Goal: Task Accomplishment & Management: Complete application form

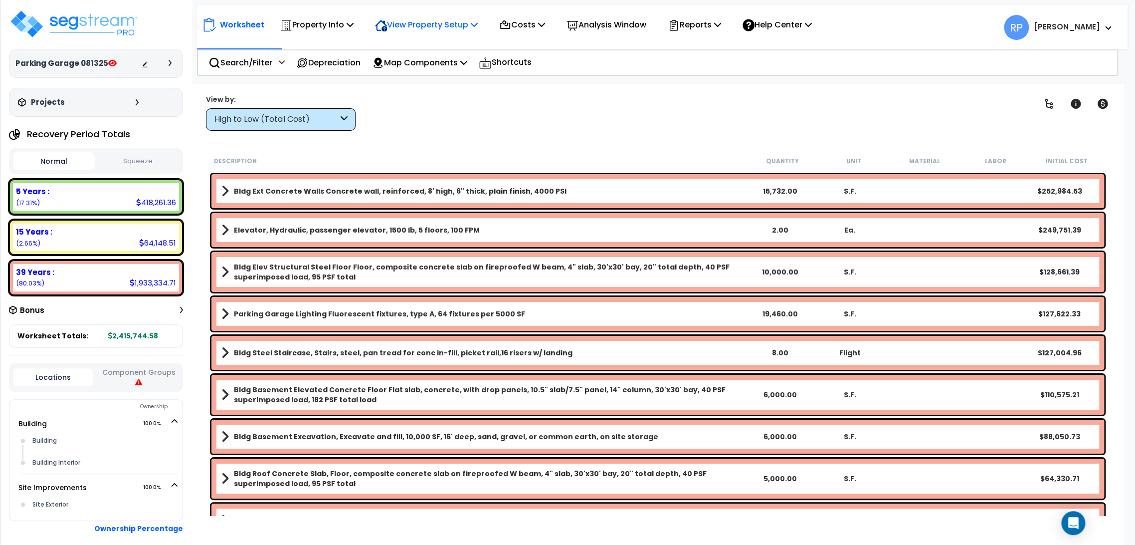
click at [354, 25] on p "View Property Setup" at bounding box center [316, 24] width 73 height 13
click at [419, 75] on link "View Questionnaire" at bounding box center [419, 68] width 99 height 20
click at [337, 32] on div "Property Info" at bounding box center [316, 24] width 73 height 23
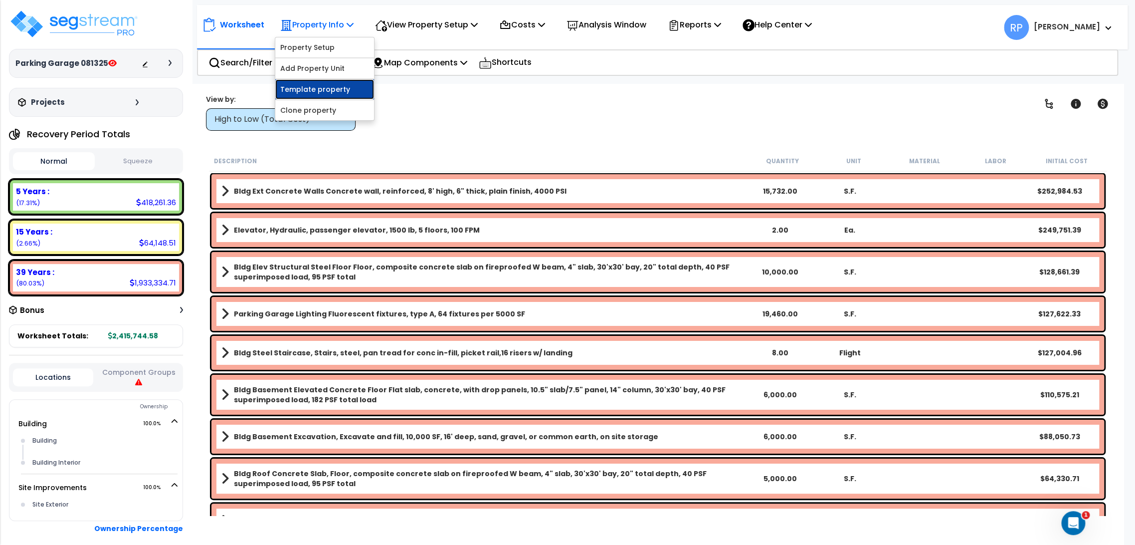
click at [326, 94] on link "Template property" at bounding box center [324, 89] width 99 height 20
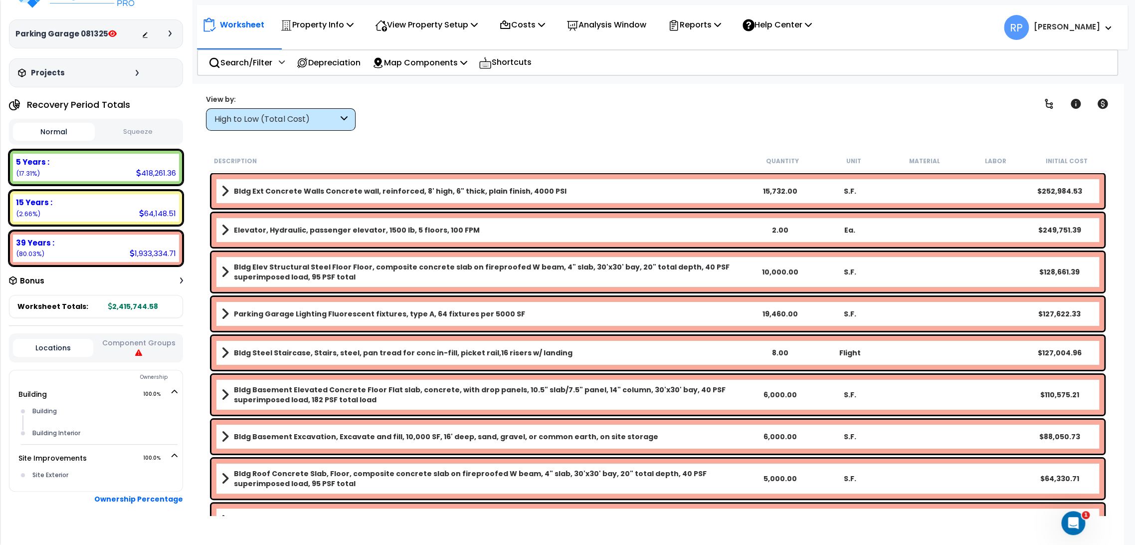
scroll to position [46, 0]
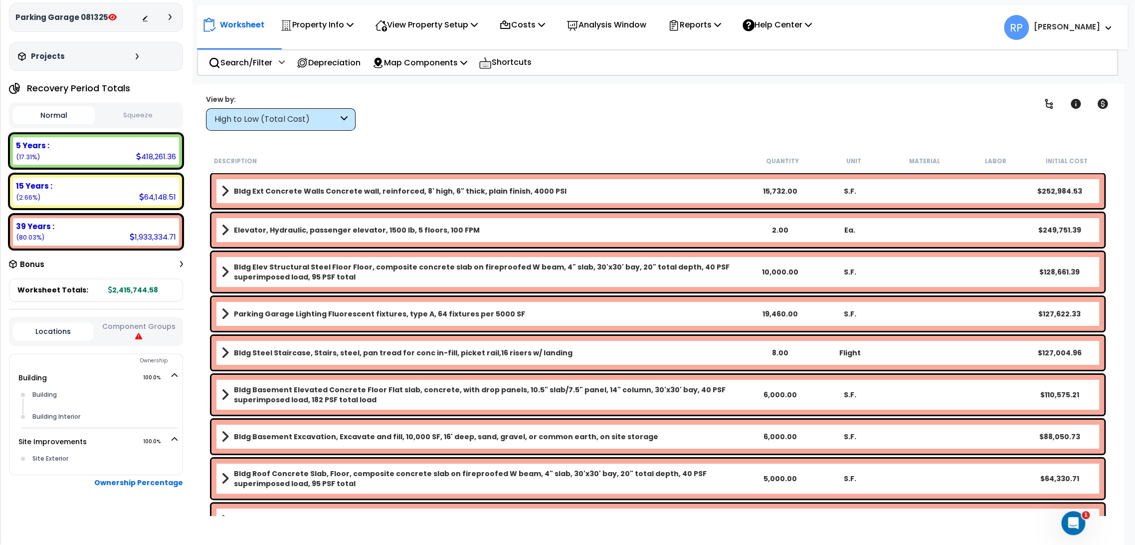
click at [156, 318] on div "Locations Component Groups" at bounding box center [96, 331] width 174 height 29
click at [152, 336] on button "Component Groups" at bounding box center [138, 331] width 80 height 21
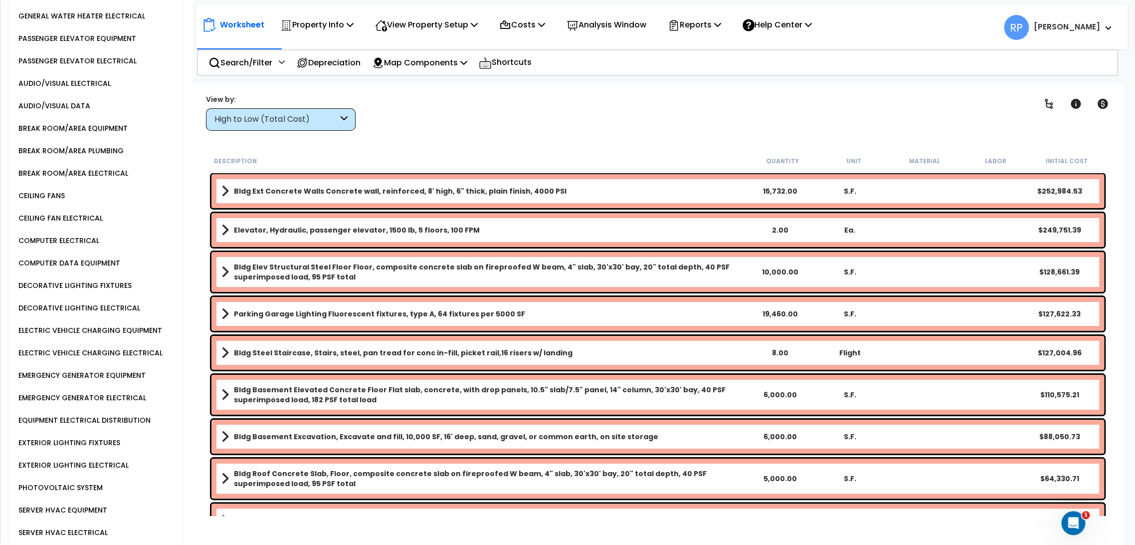
scroll to position [1913, 0]
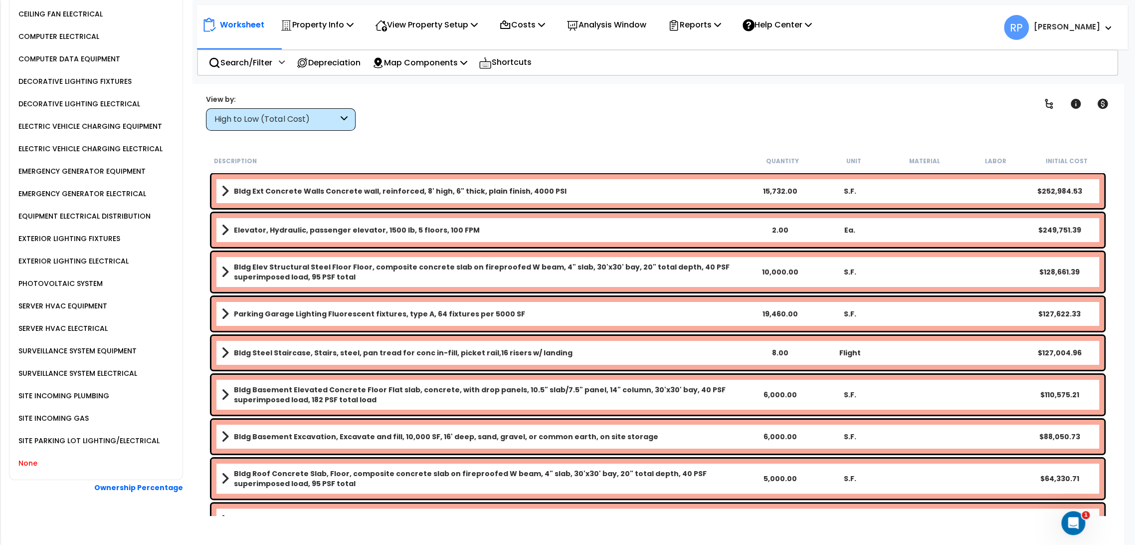
click at [53, 457] on div "None" at bounding box center [99, 463] width 167 height 22
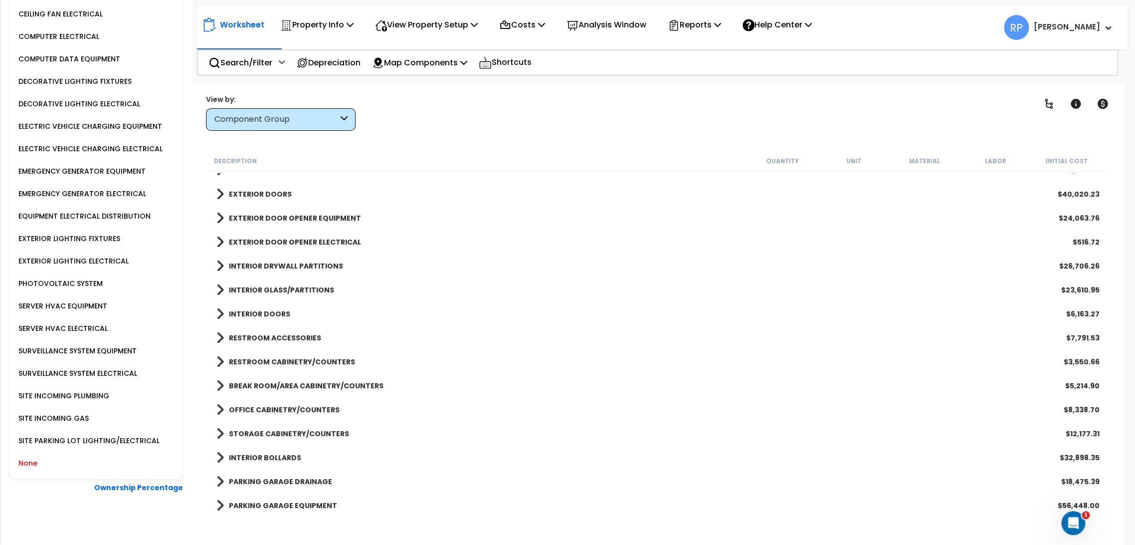
scroll to position [44, 0]
click at [544, 127] on div "Clear Filters" at bounding box center [693, 112] width 650 height 37
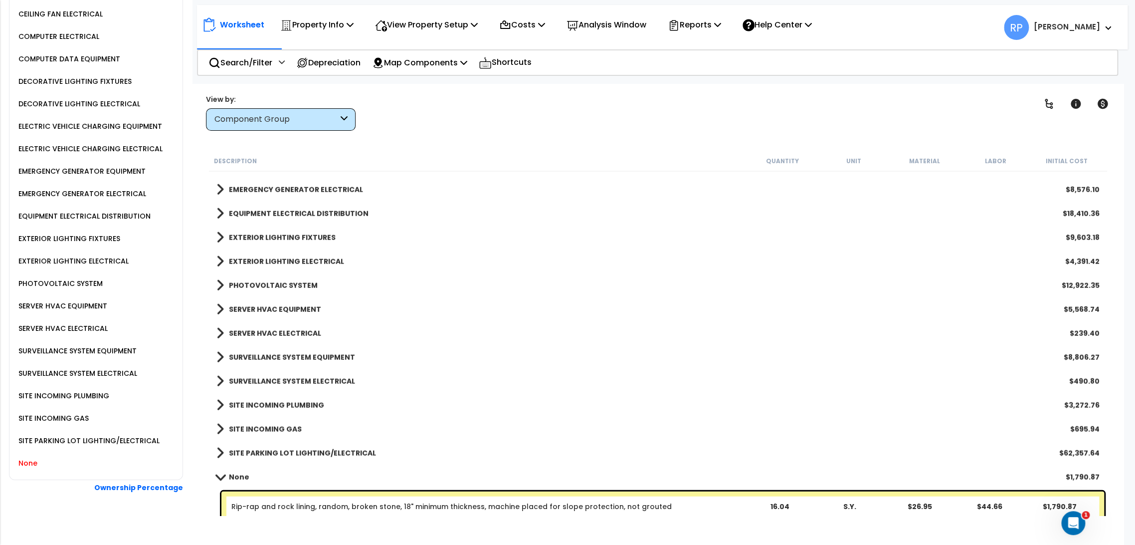
scroll to position [1798, 0]
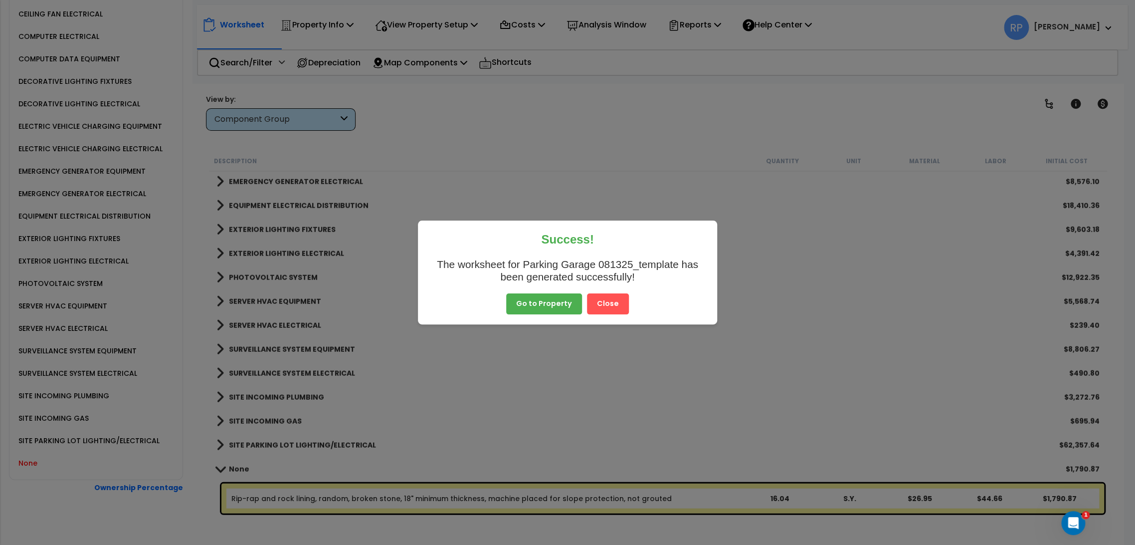
click at [539, 306] on button "Go to Property" at bounding box center [544, 303] width 76 height 21
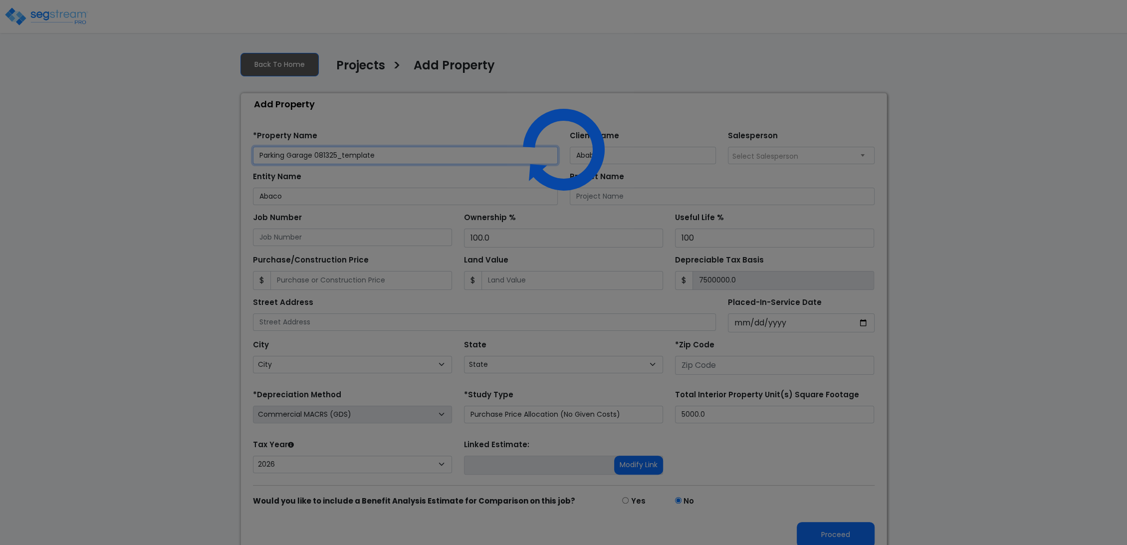
type input "7,500,000.0"
type input "[STREET_ADDRESS]"
type input "81611"
select select "2025"
select select "CO"
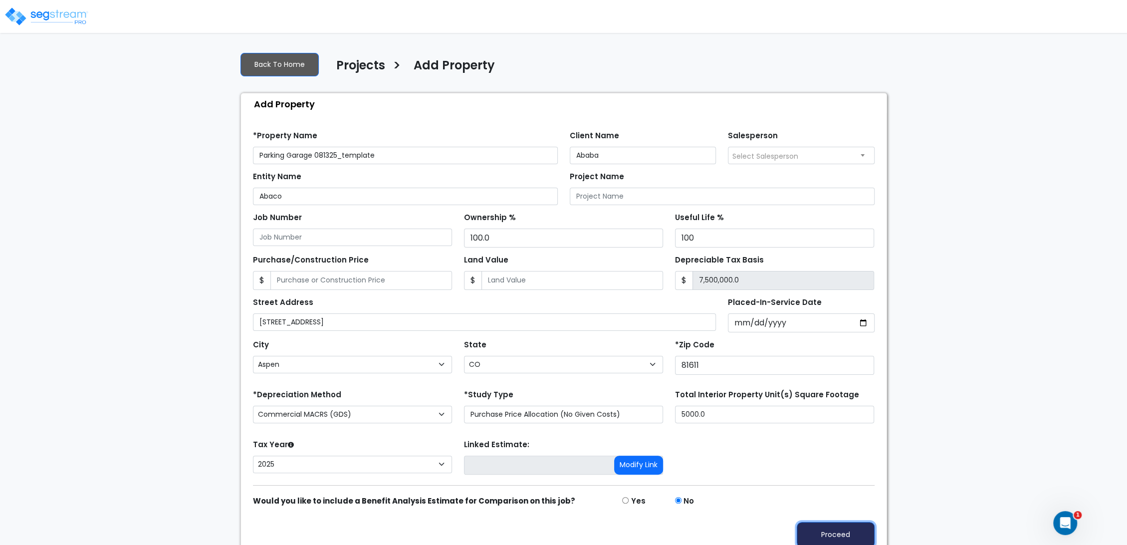
click at [846, 533] on button "Proceed" at bounding box center [836, 534] width 78 height 25
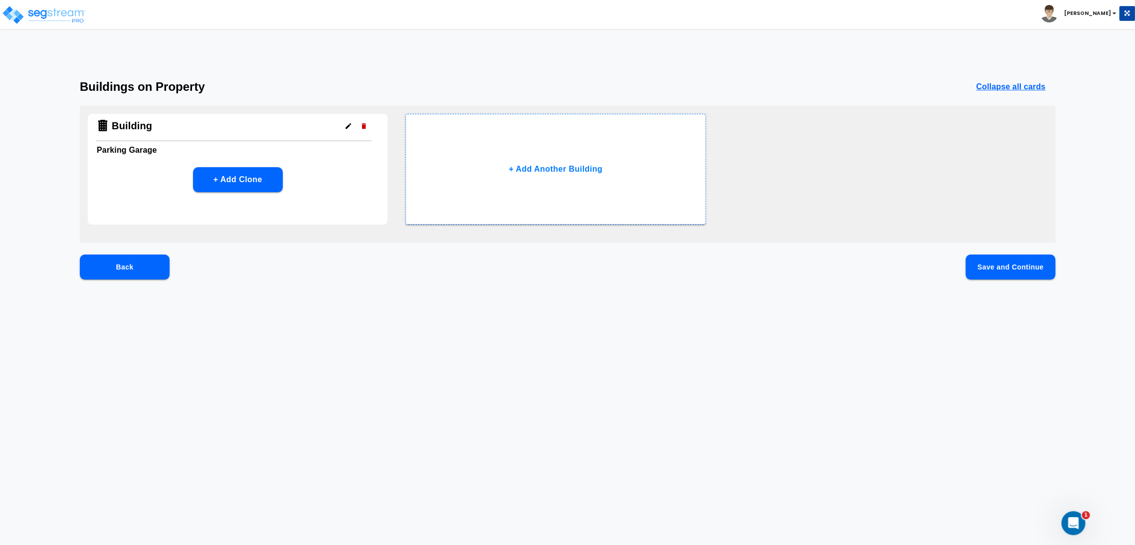
click at [1005, 267] on button "Save and Continue" at bounding box center [1011, 266] width 90 height 25
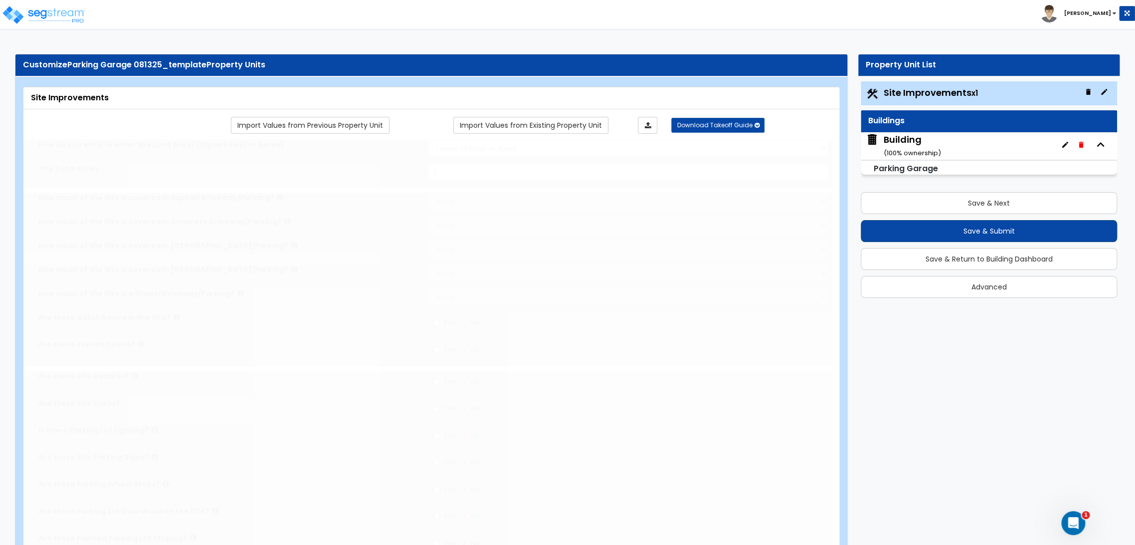
type input "1"
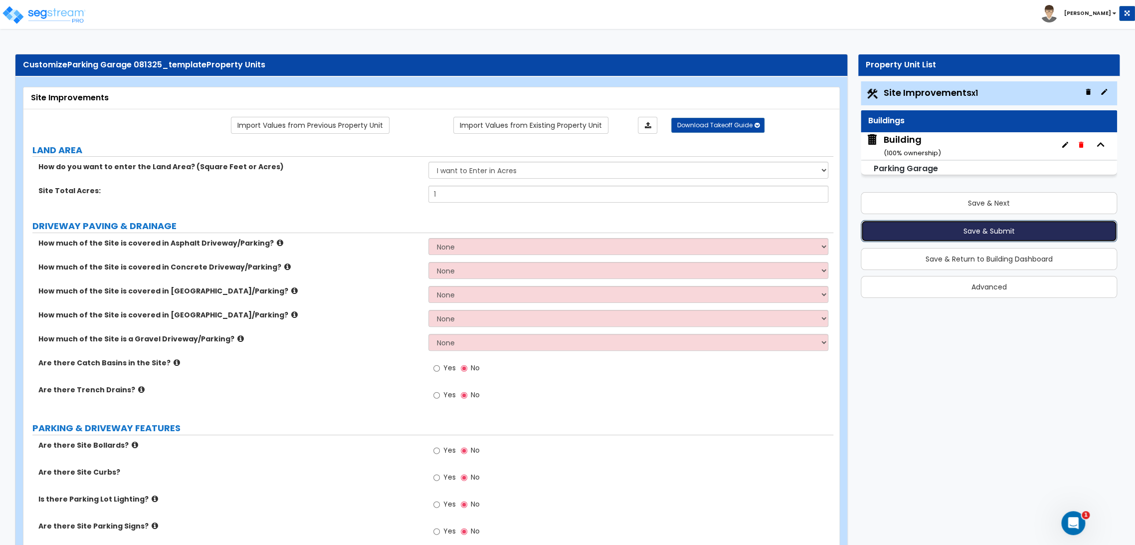
click at [957, 226] on button "Save & Submit" at bounding box center [989, 231] width 256 height 22
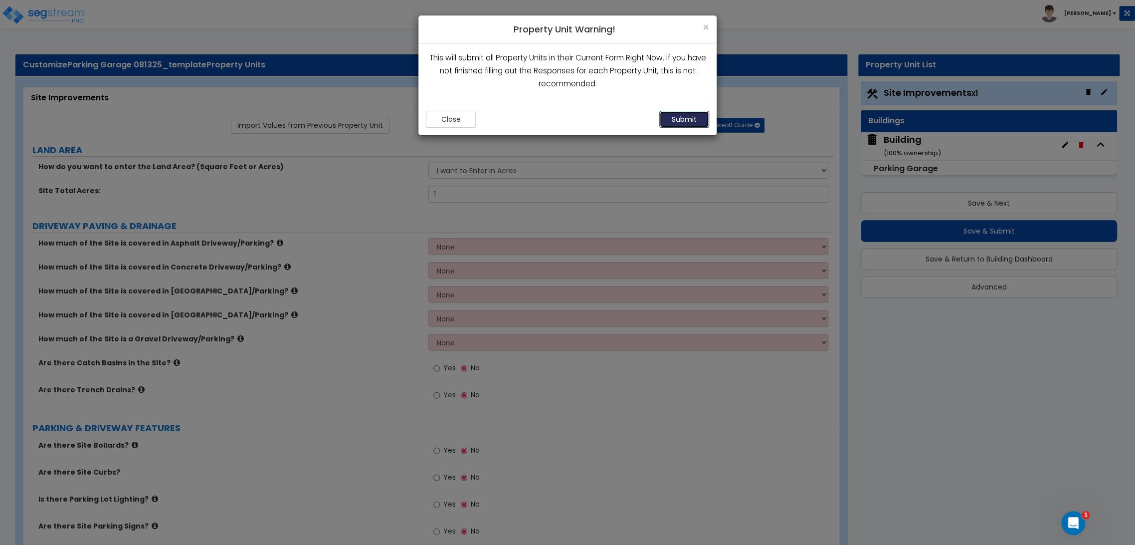
click at [699, 123] on button "Submit" at bounding box center [685, 119] width 50 height 17
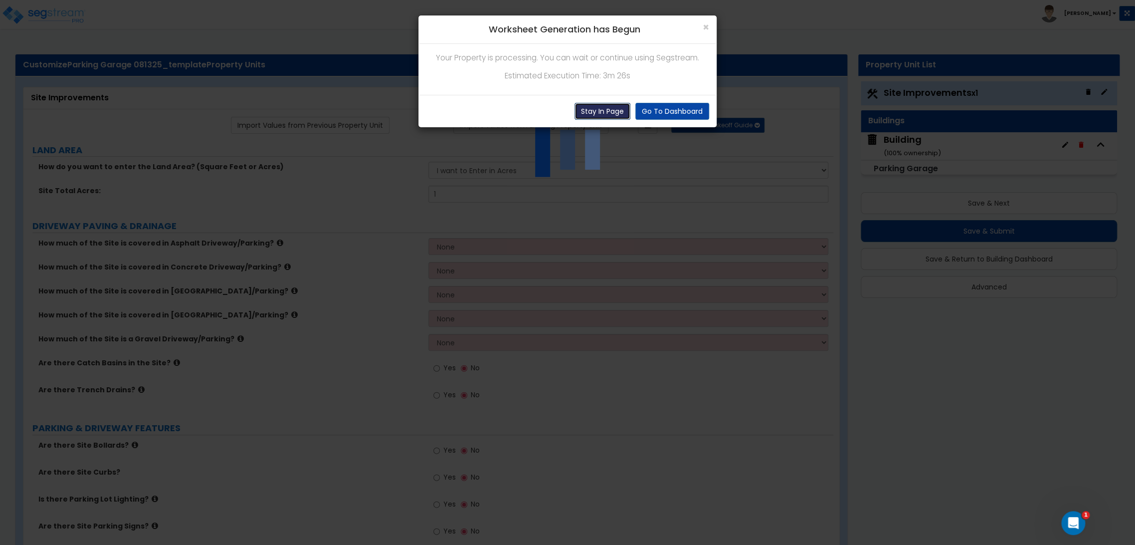
click at [608, 115] on button "Stay In Page" at bounding box center [603, 111] width 56 height 17
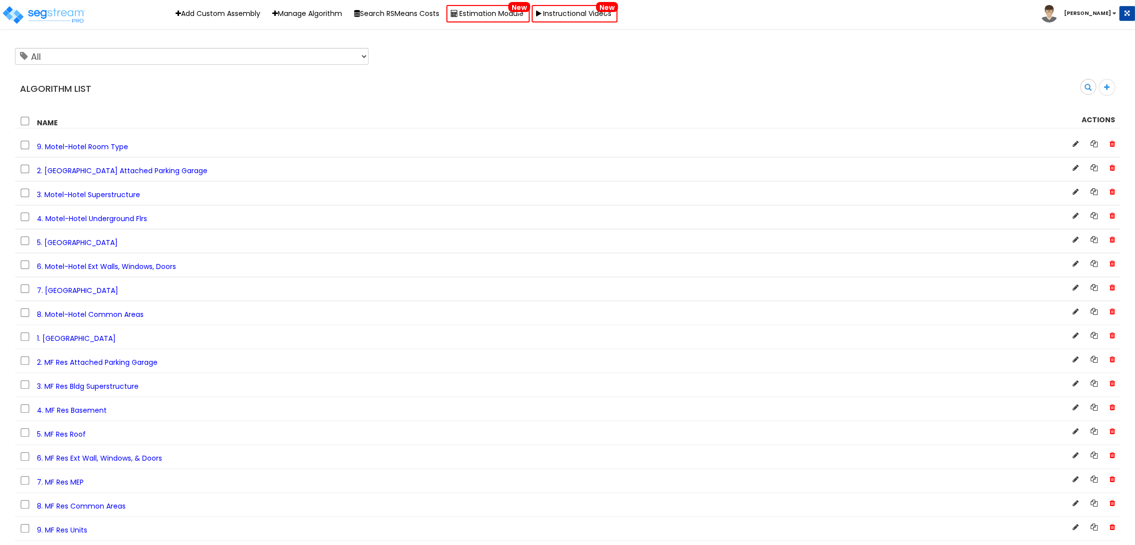
scroll to position [2151, 0]
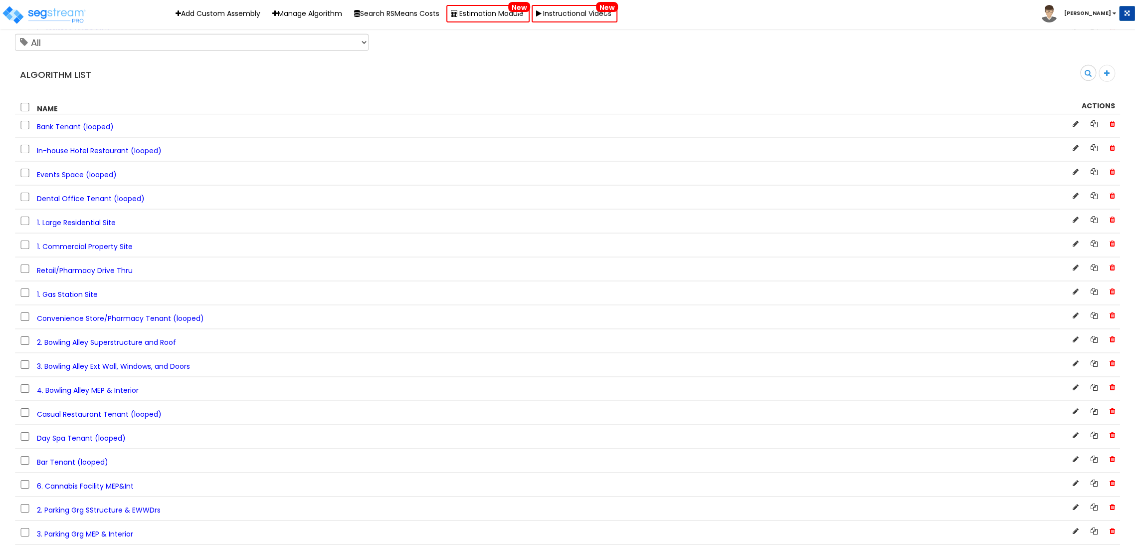
click at [109, 251] on span "1. Commercial Property Site" at bounding box center [85, 246] width 96 height 10
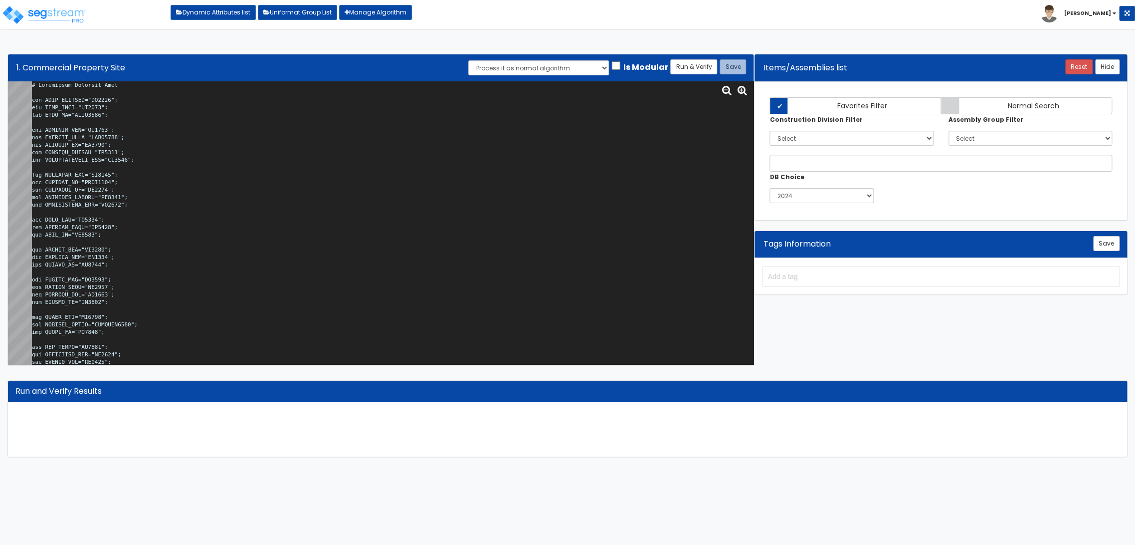
click at [217, 159] on textarea at bounding box center [393, 222] width 722 height 283
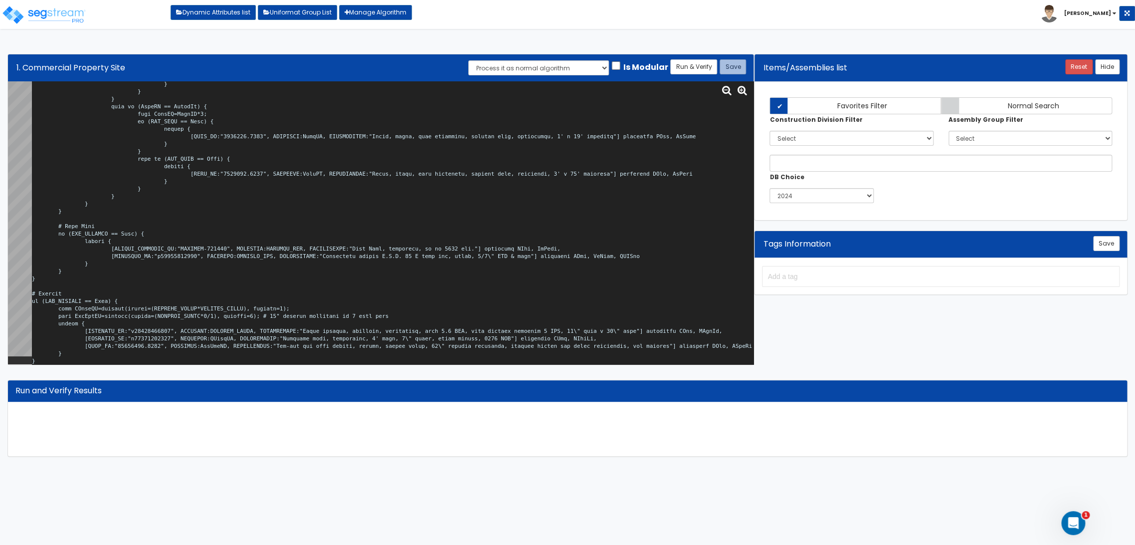
scroll to position [49517, 0]
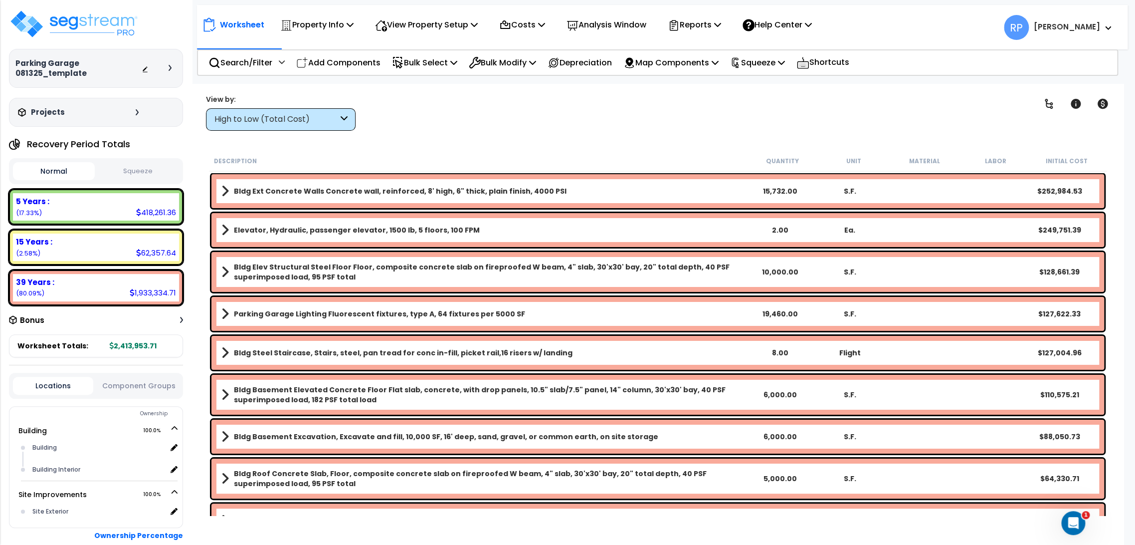
click at [159, 390] on div "Locations Component Groups" at bounding box center [96, 386] width 174 height 26
click at [158, 387] on button "Component Groups" at bounding box center [138, 385] width 80 height 11
